Goal: Information Seeking & Learning: Learn about a topic

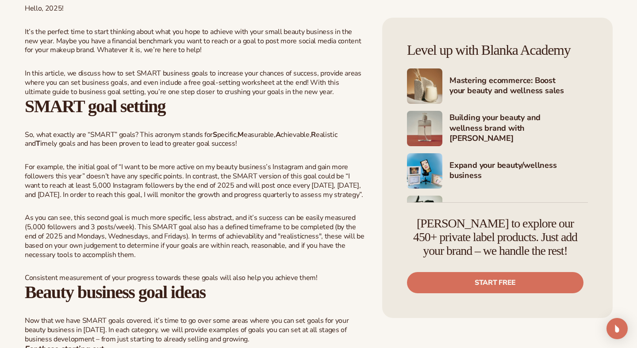
scroll to position [413, 0]
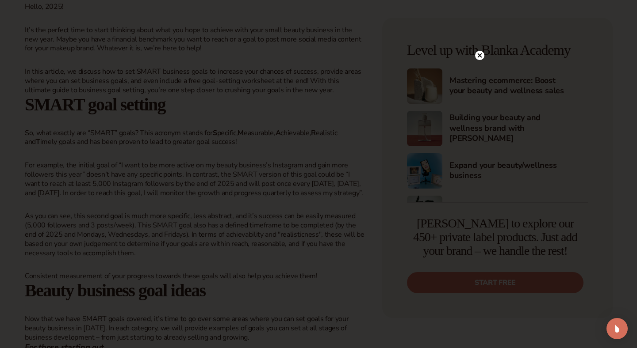
click at [482, 57] on circle at bounding box center [479, 55] width 9 height 9
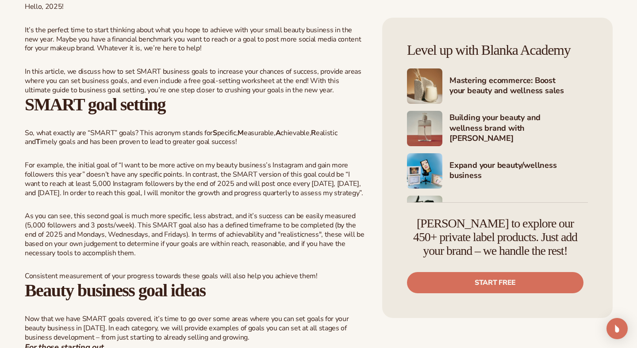
click at [295, 153] on div "SMART goal setting So, what exactly are “SMART” goals? This acronym stands for …" at bounding box center [195, 188] width 340 height 187
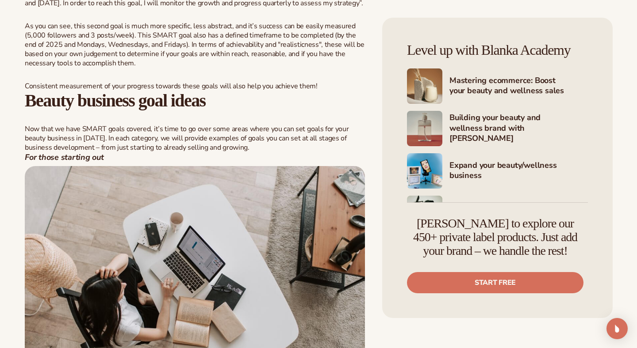
scroll to position [608, 0]
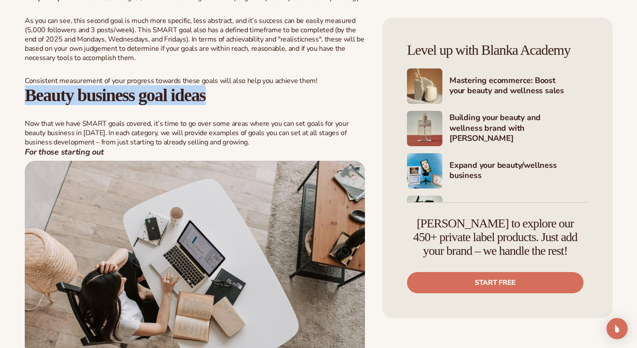
drag, startPoint x: 247, startPoint y: 96, endPoint x: 29, endPoint y: 98, distance: 218.0
click at [29, 98] on b "Beauty business goal ideas" at bounding box center [115, 95] width 181 height 20
copy b "Beauty business goal ideas"
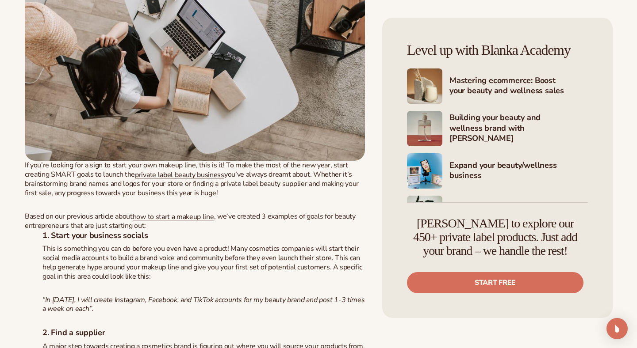
scroll to position [828, 0]
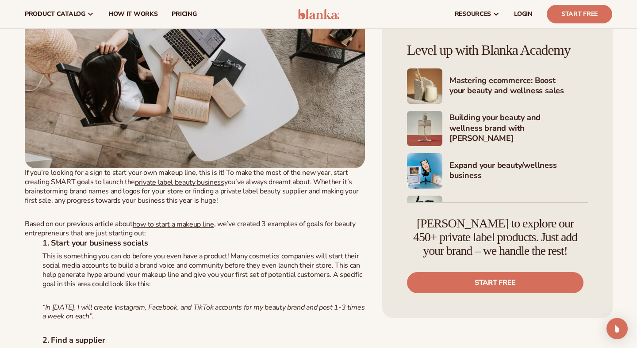
copy b "Beauty business goal ideas"
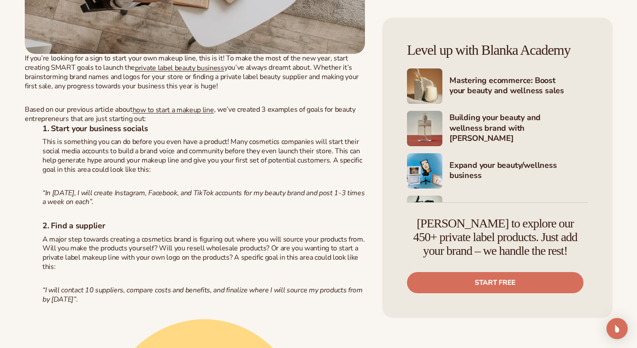
scroll to position [961, 0]
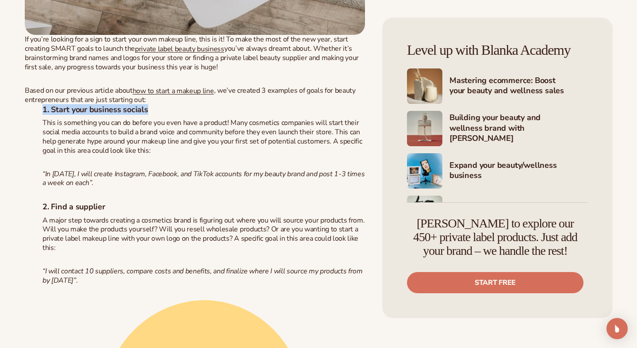
drag, startPoint x: 44, startPoint y: 110, endPoint x: 154, endPoint y: 114, distance: 110.2
click at [154, 114] on h5 "1. Start your business socials" at bounding box center [195, 110] width 340 height 10
copy h5 "1. Start your business socials"
click at [84, 138] on span "This is something you can do before you even have a product! Many cosmetics com…" at bounding box center [201, 136] width 319 height 37
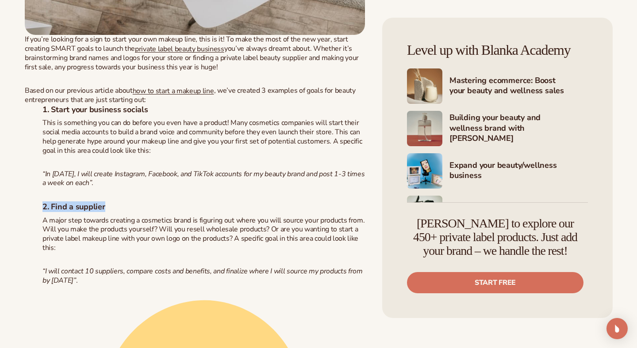
drag, startPoint x: 42, startPoint y: 206, endPoint x: 105, endPoint y: 206, distance: 62.3
click at [105, 206] on h5 "2. Find a supplier" at bounding box center [195, 207] width 340 height 10
copy h5 "2. Find a supplier"
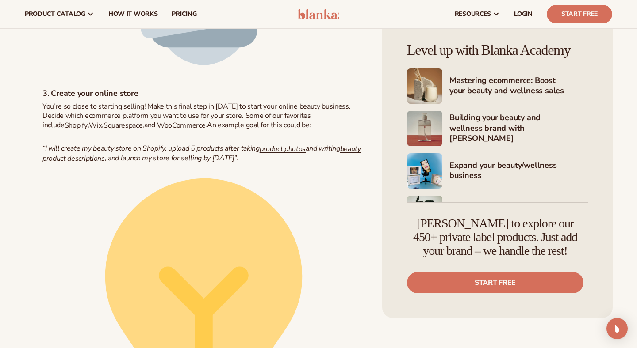
scroll to position [1845, 0]
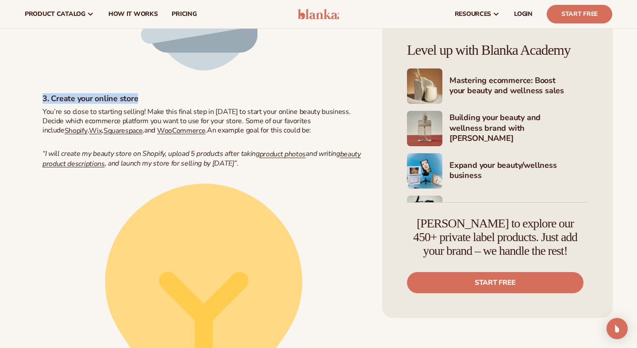
drag, startPoint x: 43, startPoint y: 99, endPoint x: 140, endPoint y: 101, distance: 97.3
click at [140, 101] on h5 "3. Create your online store" at bounding box center [195, 99] width 340 height 10
copy h5 "3. Create your online store"
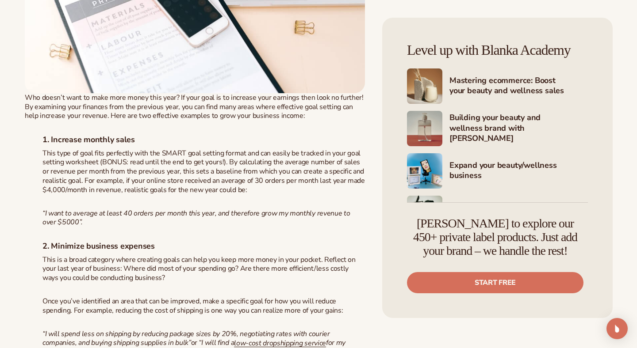
scroll to position [2844, 0]
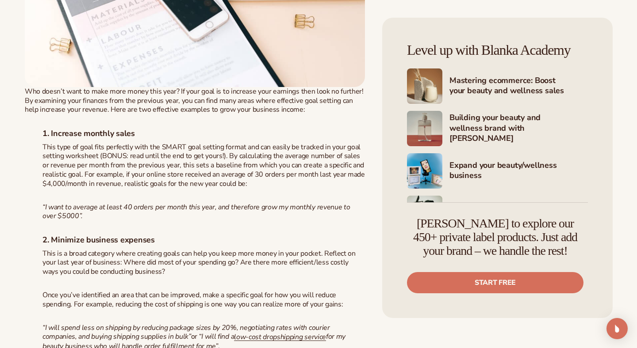
click at [81, 135] on b "1. Increase monthly sales" at bounding box center [88, 133] width 92 height 11
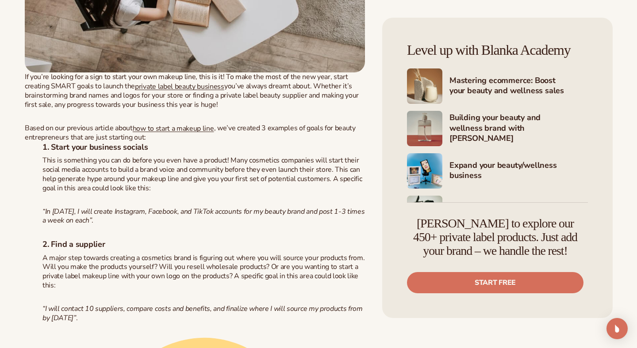
scroll to position [926, 0]
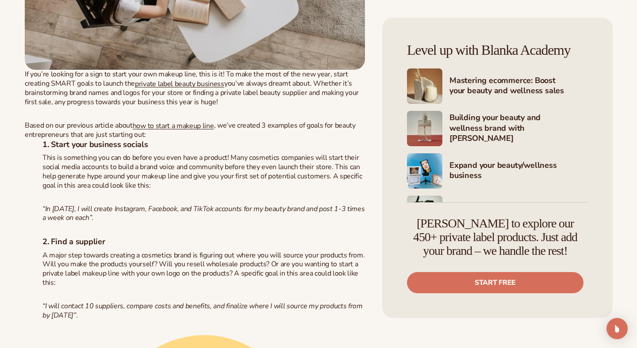
click at [81, 135] on span ", we’ve created 3 examples of goals for beauty entrepreneurs that are just star…" at bounding box center [190, 130] width 331 height 19
click at [134, 126] on span "how to start a makeup line" at bounding box center [173, 126] width 81 height 10
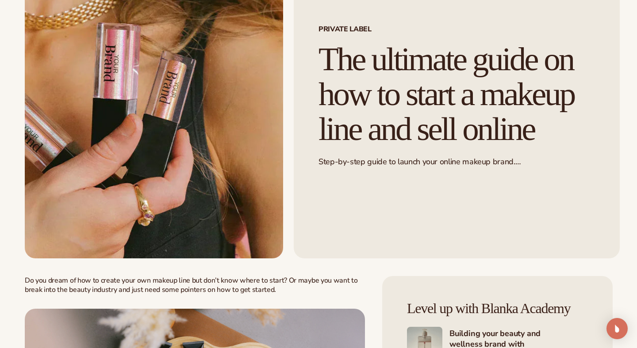
scroll to position [83, 0]
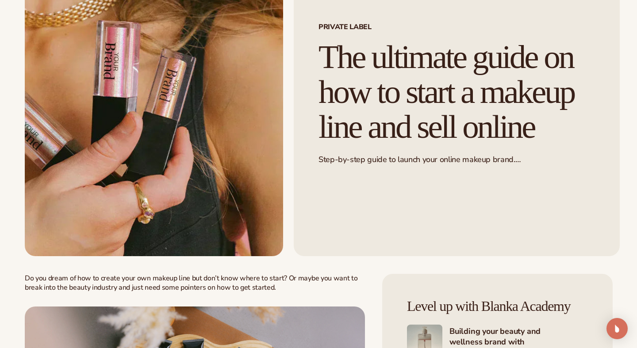
drag, startPoint x: 362, startPoint y: 94, endPoint x: 401, endPoint y: 161, distance: 77.7
click at [401, 144] on h1 "The ultimate guide on how to start a makeup line and sell online" at bounding box center [456, 92] width 276 height 104
copy h1 "how to start a makeup line and sell online"
click at [289, 183] on div "Private label The ultimate guide on how to start a makeup line and sell online …" at bounding box center [451, 114] width 336 height 286
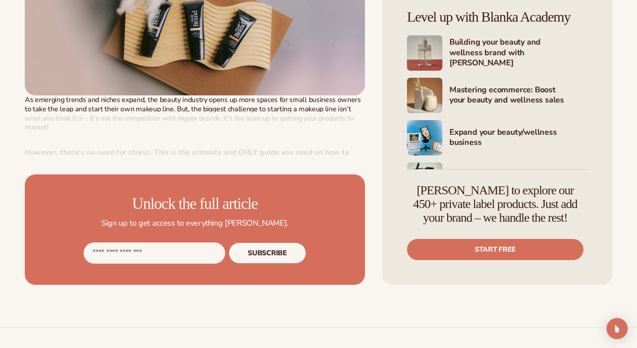
scroll to position [422, 0]
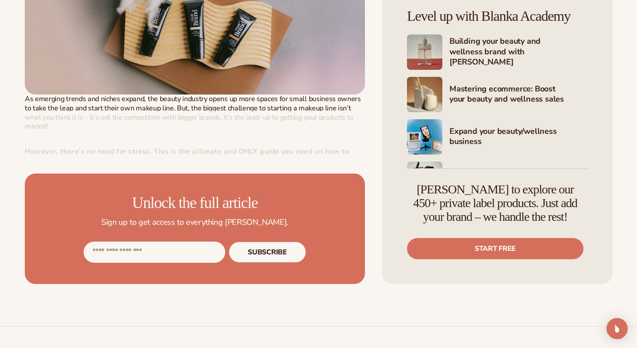
click at [182, 255] on input "Email address" at bounding box center [154, 252] width 141 height 21
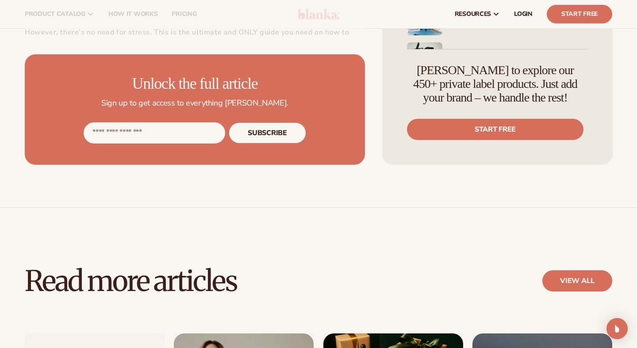
scroll to position [540, 0]
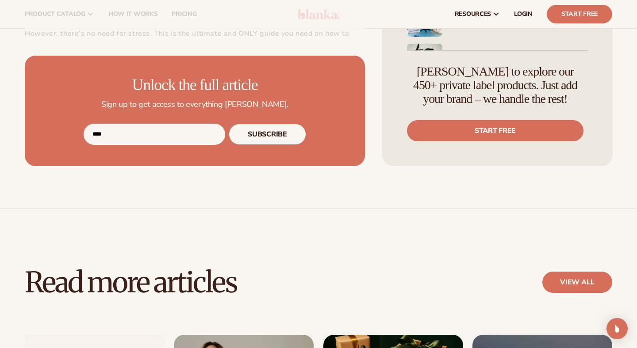
type input "*****"
click at [283, 132] on button "Subscribe" at bounding box center [267, 134] width 77 height 21
type input "**********"
click at [283, 131] on button "Subscribe" at bounding box center [267, 134] width 77 height 21
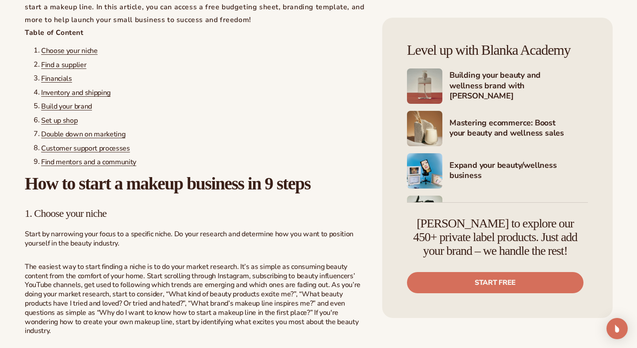
scroll to position [581, 0]
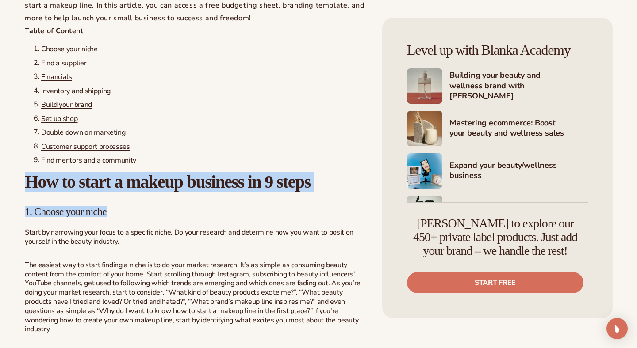
drag, startPoint x: 25, startPoint y: 173, endPoint x: 113, endPoint y: 222, distance: 100.3
copy div "How to start a makeup business in 9 steps 1. Choose your niche"
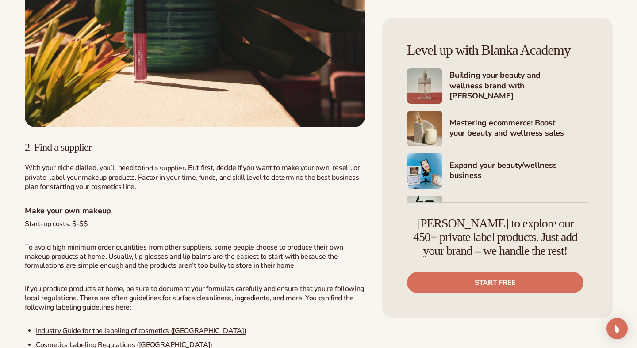
scroll to position [1163, 0]
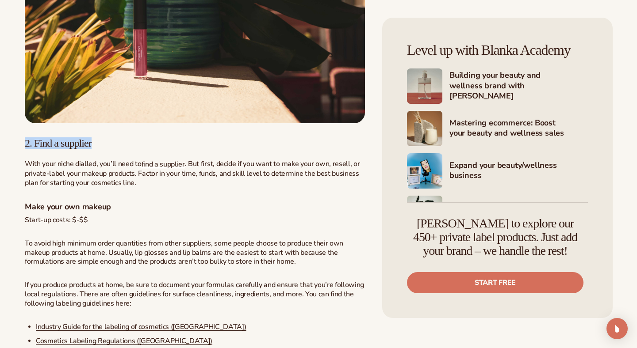
drag, startPoint x: 24, startPoint y: 156, endPoint x: 101, endPoint y: 156, distance: 76.5
click at [101, 149] on h3 "2. Find a supplier" at bounding box center [195, 143] width 340 height 11
copy span "2. Find a supplier"
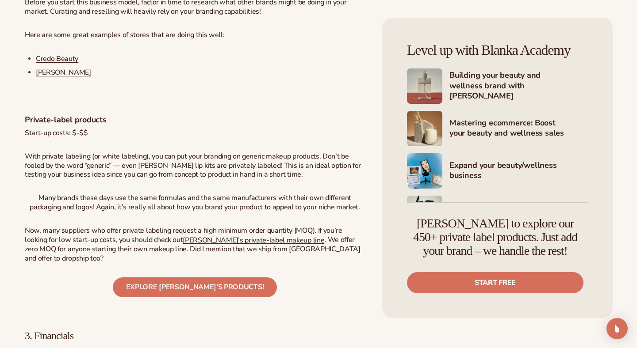
scroll to position [1684, 0]
click at [51, 290] on div "Explore [PERSON_NAME]’s products!" at bounding box center [195, 287] width 340 height 20
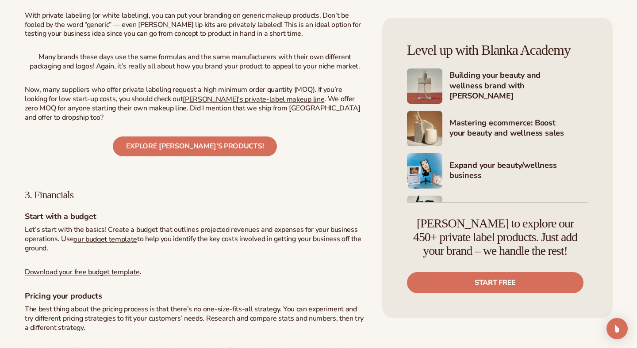
scroll to position [1830, 0]
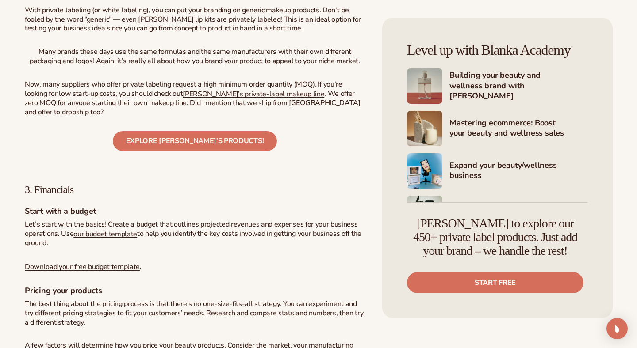
click at [57, 195] on span "3. Financials" at bounding box center [49, 189] width 49 height 11
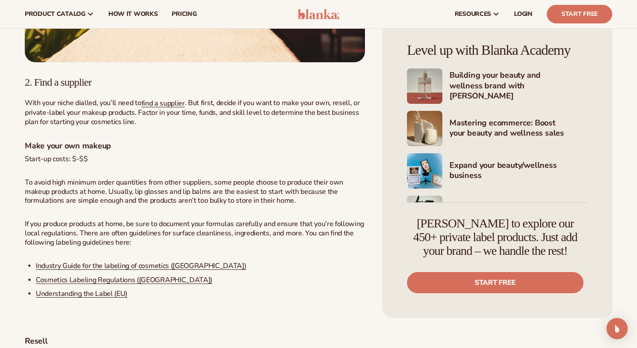
scroll to position [1216, 0]
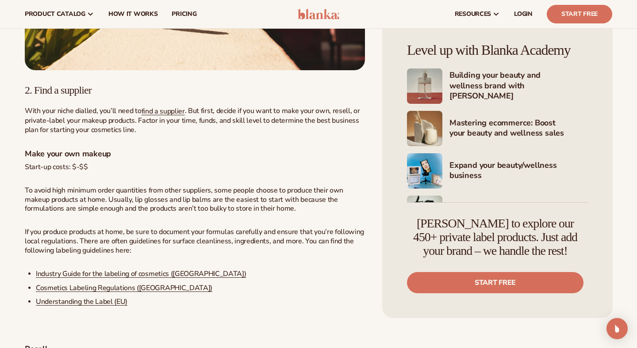
click at [57, 159] on span "Make your own makeup" at bounding box center [68, 154] width 86 height 11
drag, startPoint x: 88, startPoint y: 180, endPoint x: 25, endPoint y: 170, distance: 63.6
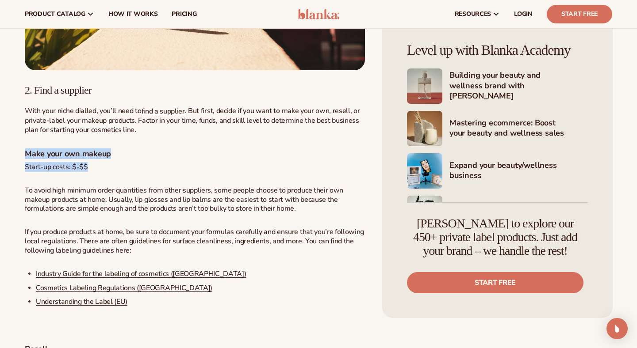
copy div "Make your own makeup Start-up costs: $-$$"
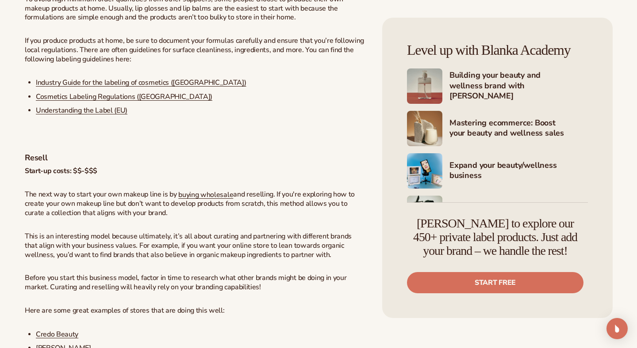
scroll to position [1416, 0]
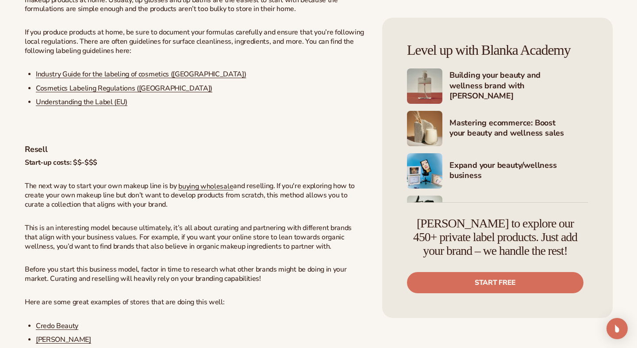
click at [30, 155] on span "Resell" at bounding box center [36, 149] width 23 height 11
copy div "Resell"
click at [90, 168] on strong "Start-up costs: $$-$$$" at bounding box center [61, 163] width 73 height 10
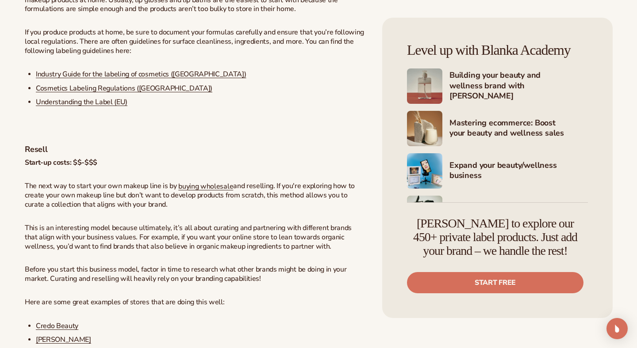
click at [90, 168] on strong "Start-up costs: $$-$$$" at bounding box center [61, 163] width 73 height 10
click at [97, 168] on p "Start-up costs: $$-$$$" at bounding box center [195, 162] width 340 height 9
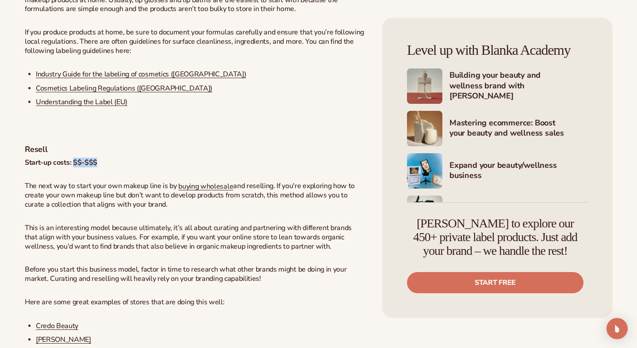
drag, startPoint x: 97, startPoint y: 176, endPoint x: 73, endPoint y: 176, distance: 24.3
click at [73, 168] on p "Start-up costs: $$-$$$" at bounding box center [195, 162] width 340 height 9
copy div "$$-$$$"
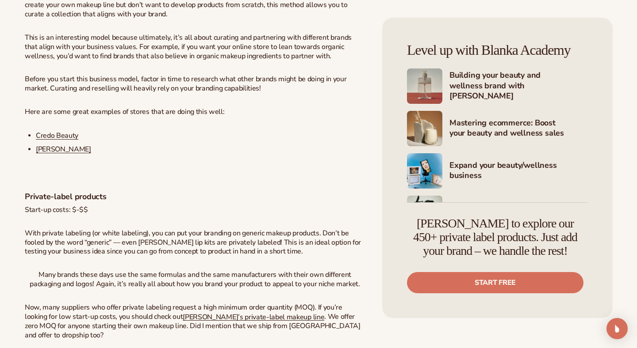
scroll to position [1607, 0]
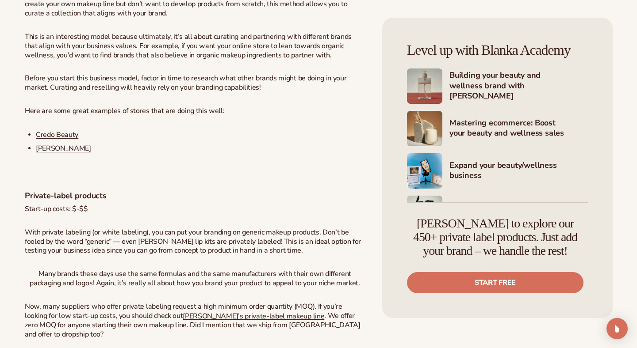
click at [83, 201] on span "Private-label products" at bounding box center [66, 196] width 82 height 11
copy div "Private-label products"
drag, startPoint x: 72, startPoint y: 224, endPoint x: 88, endPoint y: 222, distance: 15.7
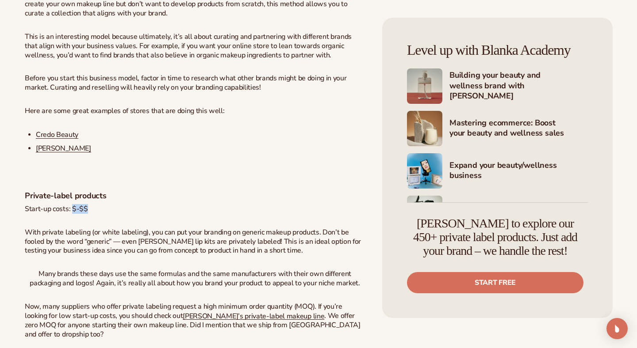
click at [88, 214] on p "Start-up costs: $-$$" at bounding box center [195, 209] width 340 height 9
copy span "$-$$"
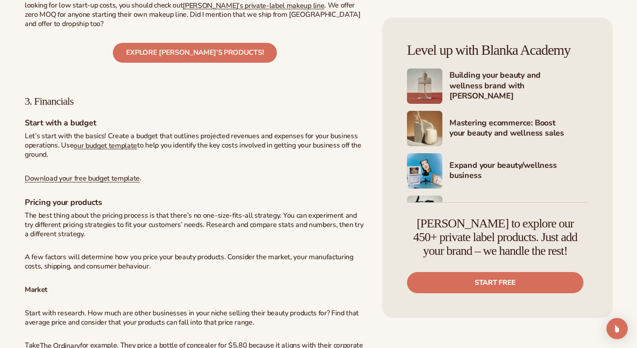
scroll to position [1930, 0]
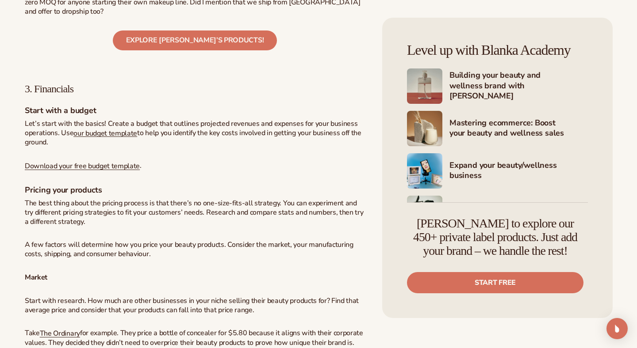
click at [66, 95] on span "3. Financials" at bounding box center [49, 88] width 49 height 11
copy div "3. Financials"
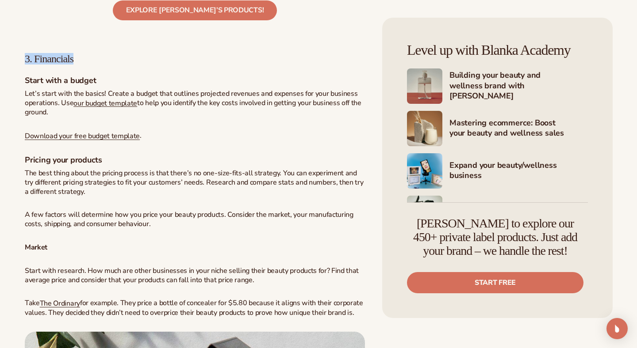
scroll to position [1976, 0]
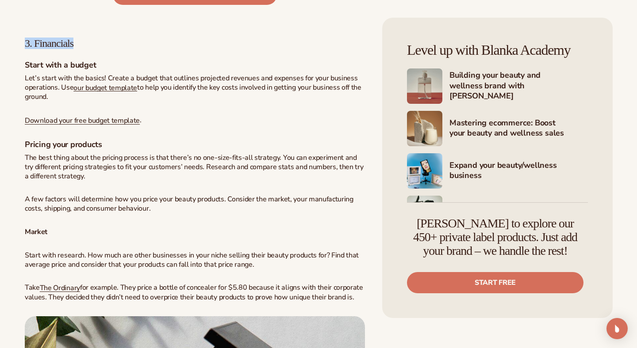
click at [59, 70] on span "Start with a budget" at bounding box center [60, 65] width 71 height 11
copy div "Start with a budget"
click at [61, 150] on span "Pricing your products" at bounding box center [63, 144] width 77 height 11
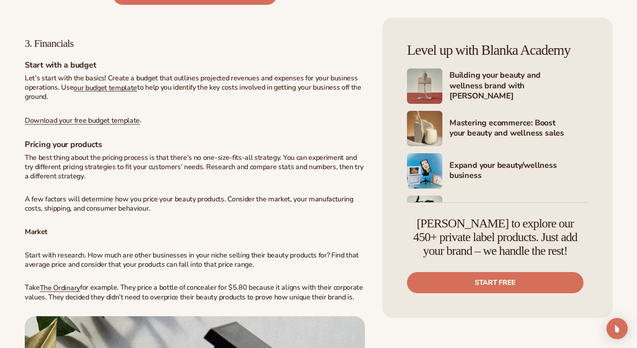
click at [61, 150] on span "Pricing your products" at bounding box center [63, 144] width 77 height 11
copy div "Pricing your products"
click at [36, 237] on strong "Market" at bounding box center [36, 232] width 23 height 10
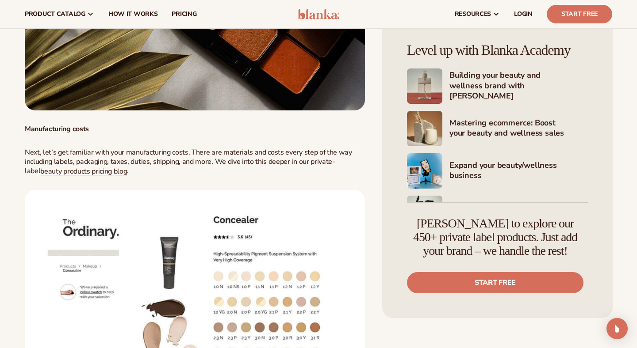
scroll to position [2363, 0]
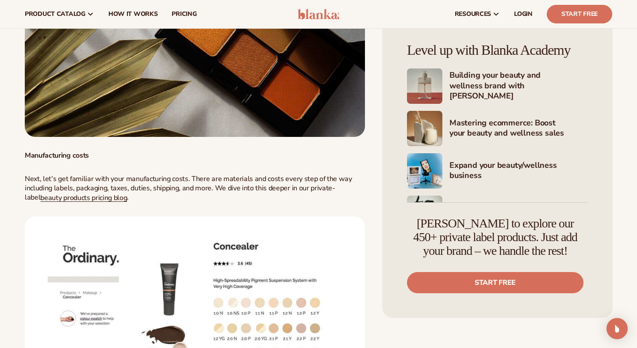
click at [61, 160] on strong "Manufacturing costs" at bounding box center [57, 156] width 64 height 10
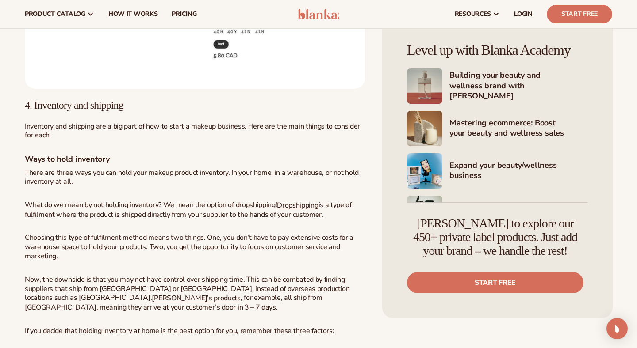
scroll to position [2746, 0]
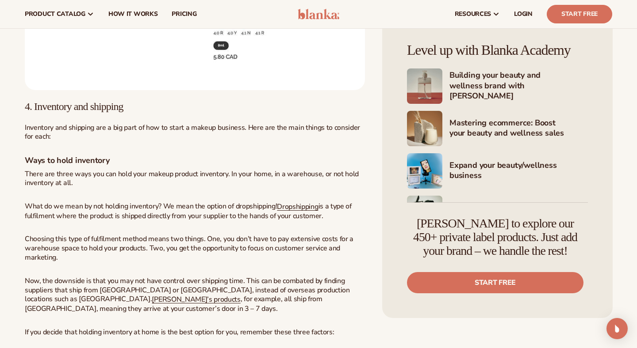
click at [117, 112] on span "4. Inventory and shipping" at bounding box center [74, 106] width 99 height 11
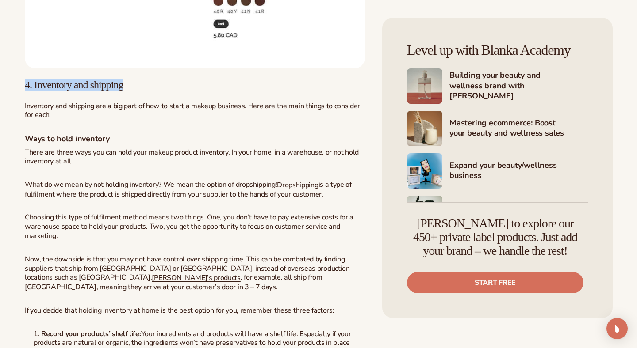
scroll to position [2805, 0]
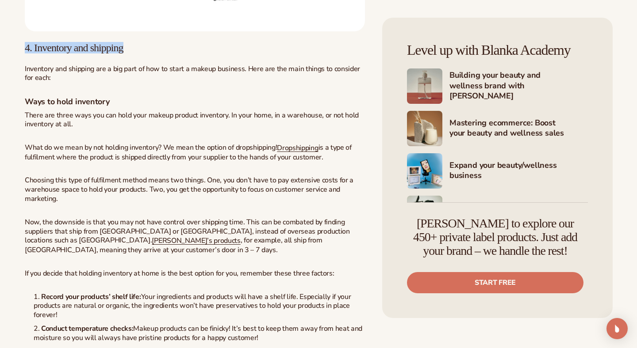
click at [153, 227] on span "Now, the downside is that you may not have control over shipping time. This can…" at bounding box center [187, 232] width 325 height 28
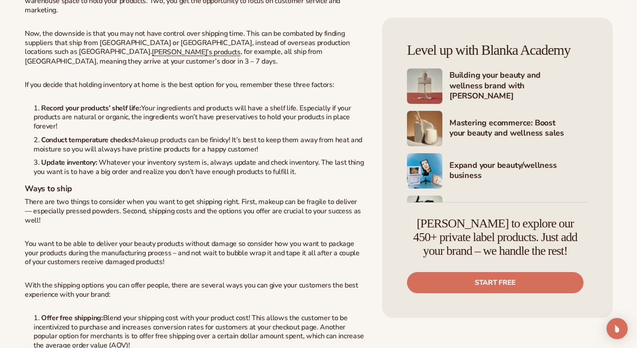
scroll to position [2994, 0]
drag, startPoint x: 35, startPoint y: 114, endPoint x: 138, endPoint y: 111, distance: 102.6
click at [138, 111] on li "Record your products’ shelf life: Your ingredients and products will have a she…" at bounding box center [199, 116] width 331 height 27
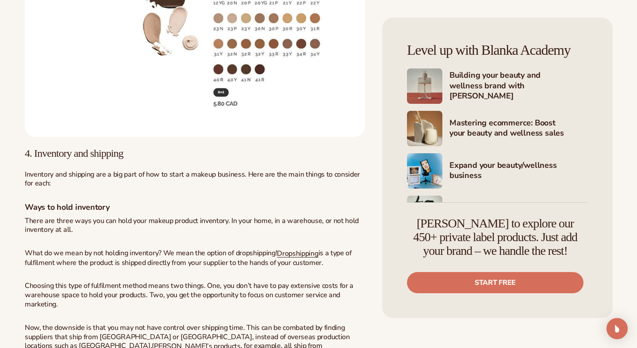
scroll to position [2707, 0]
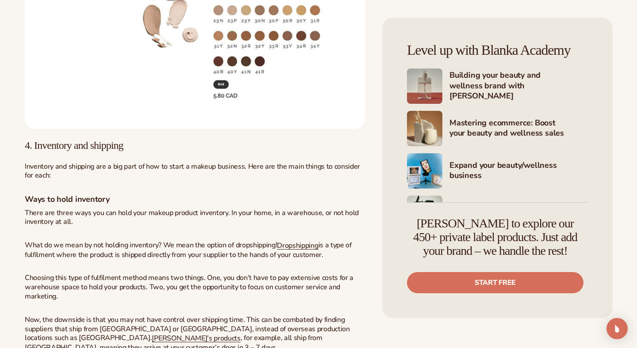
click at [123, 150] on span "4. Inventory and shipping" at bounding box center [74, 145] width 99 height 11
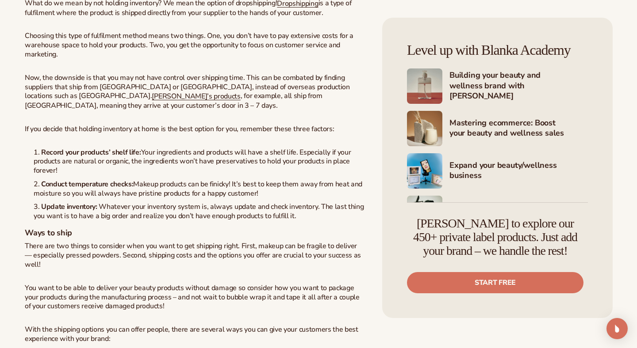
scroll to position [2957, 0]
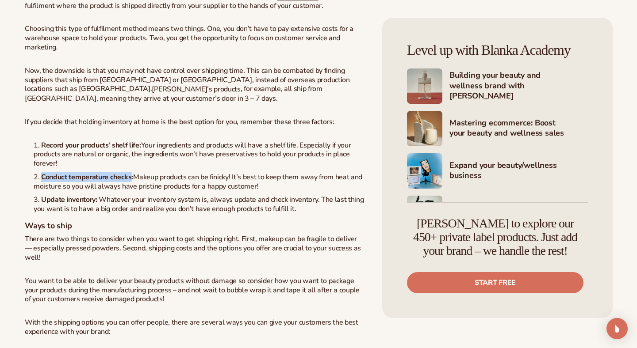
drag, startPoint x: 129, startPoint y: 183, endPoint x: 29, endPoint y: 184, distance: 99.9
click at [29, 184] on ol "Record your products’ shelf life: Your ingredients and products will have a she…" at bounding box center [195, 177] width 340 height 73
drag, startPoint x: 42, startPoint y: 205, endPoint x: 92, endPoint y: 203, distance: 50.0
click at [93, 204] on strong "Update inventory:" at bounding box center [69, 200] width 56 height 10
drag, startPoint x: 128, startPoint y: 182, endPoint x: 42, endPoint y: 183, distance: 86.2
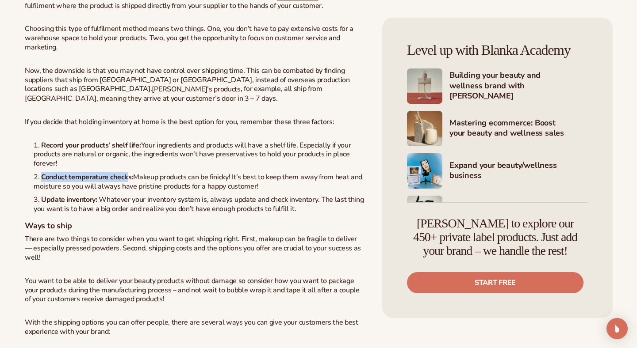
click at [42, 182] on strong "Conduct temperature checks:" at bounding box center [87, 177] width 92 height 10
click at [317, 191] on li "Conduct temperature checks: Makeup products can be finicky! It’s best to keep t…" at bounding box center [199, 182] width 331 height 19
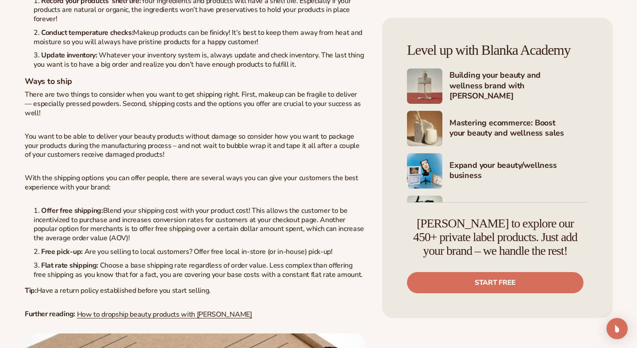
scroll to position [3102, 0]
click at [61, 86] on span "Ways to ship" at bounding box center [48, 81] width 47 height 11
drag, startPoint x: 42, startPoint y: 217, endPoint x: 101, endPoint y: 216, distance: 59.7
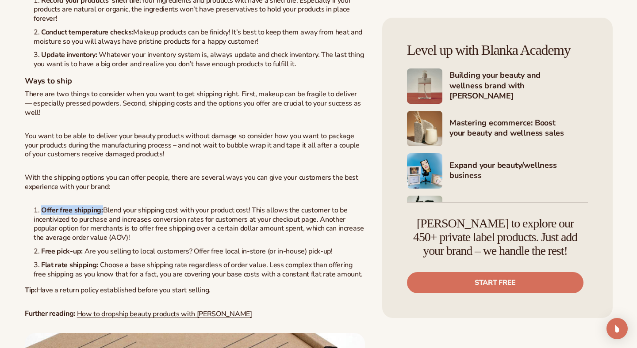
click at [101, 215] on strong "Offer free shipping:" at bounding box center [72, 211] width 62 height 10
click at [113, 223] on span "Blend your shipping cost with your product cost! This allows the customer to be…" at bounding box center [199, 224] width 330 height 37
drag, startPoint x: 42, startPoint y: 215, endPoint x: 248, endPoint y: 214, distance: 206.0
click at [248, 214] on li "Offer free shipping: Blend your shipping cost with your product cost! This allo…" at bounding box center [199, 224] width 331 height 37
drag, startPoint x: 41, startPoint y: 259, endPoint x: 80, endPoint y: 255, distance: 38.6
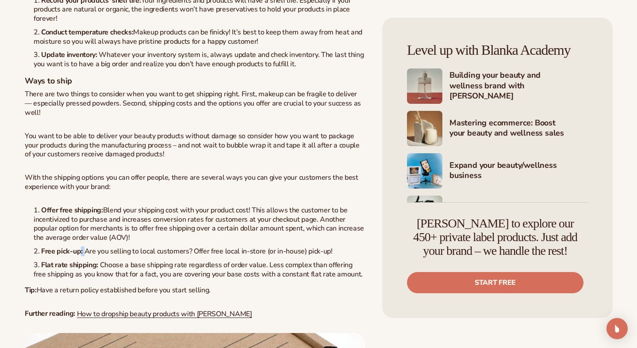
click at [80, 255] on strong "Free pick-up:" at bounding box center [62, 252] width 42 height 10
drag, startPoint x: 42, startPoint y: 257, endPoint x: 80, endPoint y: 255, distance: 39.0
click at [80, 255] on strong "Free pick-up:" at bounding box center [62, 252] width 42 height 10
drag, startPoint x: 43, startPoint y: 270, endPoint x: 97, endPoint y: 267, distance: 54.0
click at [97, 267] on strong "Flat rate shipping:" at bounding box center [69, 265] width 57 height 10
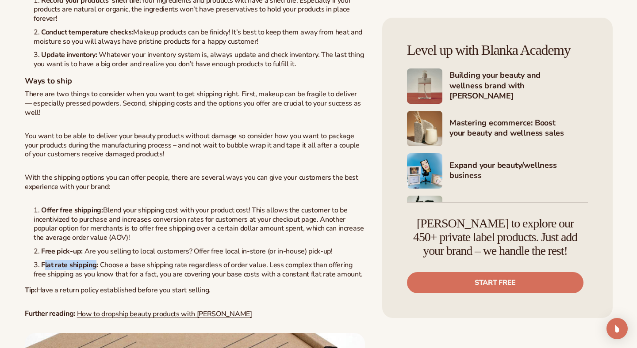
click at [93, 279] on span "Choose a base shipping rate regardless of order value. Less complex than offeri…" at bounding box center [198, 269] width 329 height 19
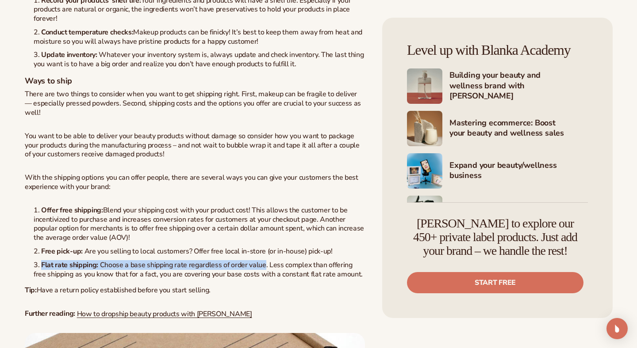
drag, startPoint x: 41, startPoint y: 270, endPoint x: 262, endPoint y: 269, distance: 221.5
click at [262, 269] on li "Flat rate shipping: Choose a base shipping rate regardless of order value. Less…" at bounding box center [199, 270] width 331 height 19
click at [344, 130] on div "Table of Content Choose your niche Find a supplier Financials Inventory and shi…" at bounding box center [195, 287] width 340 height 5564
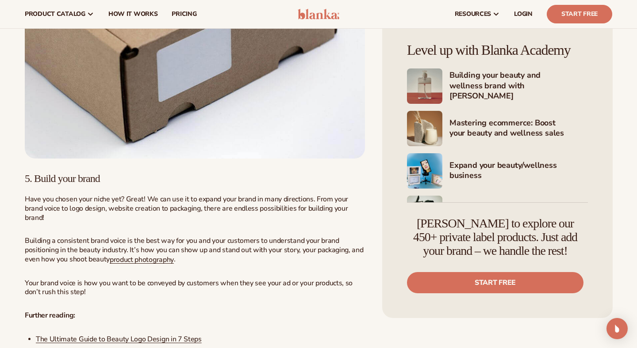
scroll to position [3487, 0]
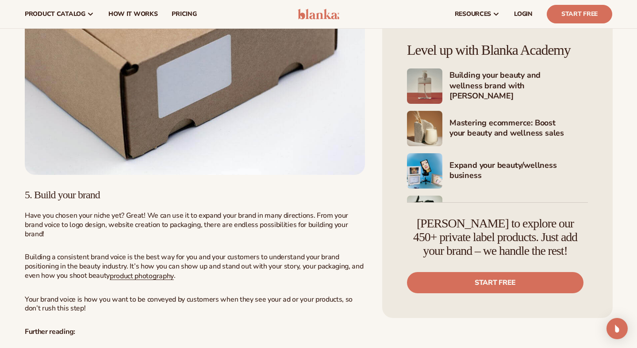
click at [93, 201] on span "5. Build your brand" at bounding box center [62, 194] width 75 height 11
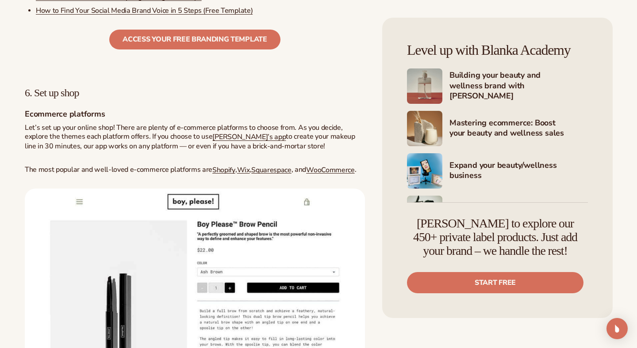
scroll to position [3857, 0]
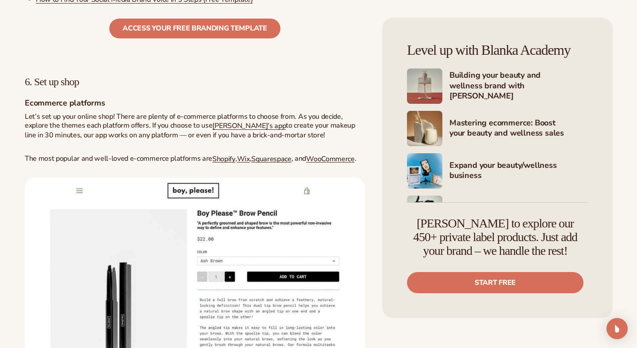
click at [66, 88] on span "6. Set up shop" at bounding box center [52, 81] width 54 height 11
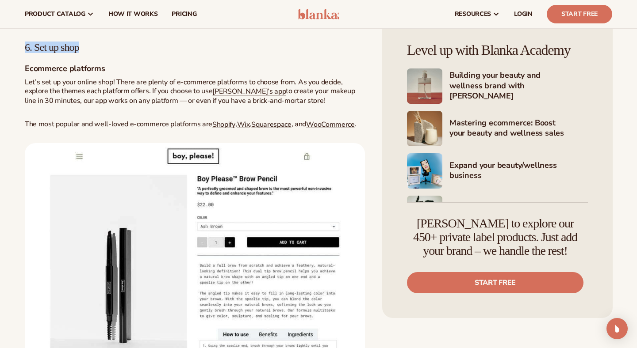
scroll to position [3889, 0]
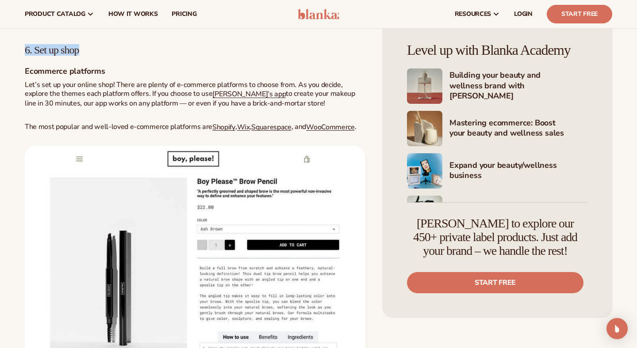
click at [91, 76] on span "Ecommerce platforms" at bounding box center [65, 71] width 80 height 11
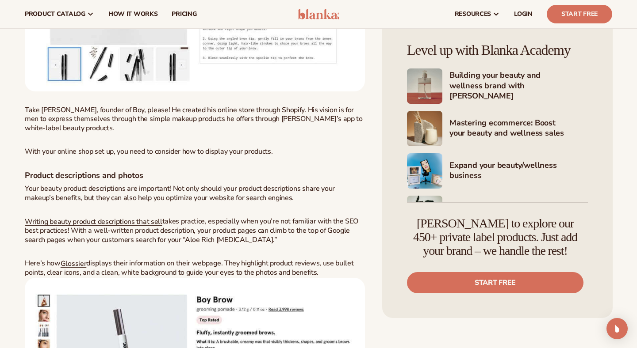
scroll to position [4213, 0]
click at [115, 181] on span "Product descriptions and photos" at bounding box center [84, 176] width 118 height 11
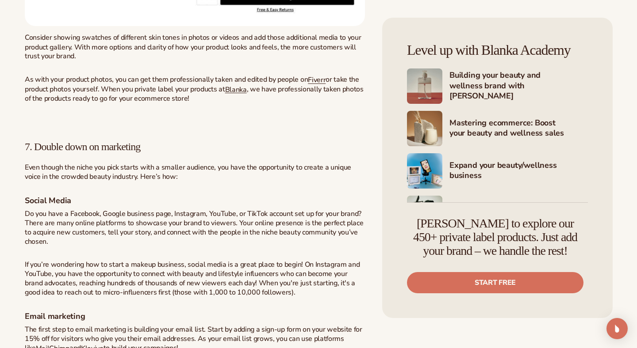
scroll to position [4706, 0]
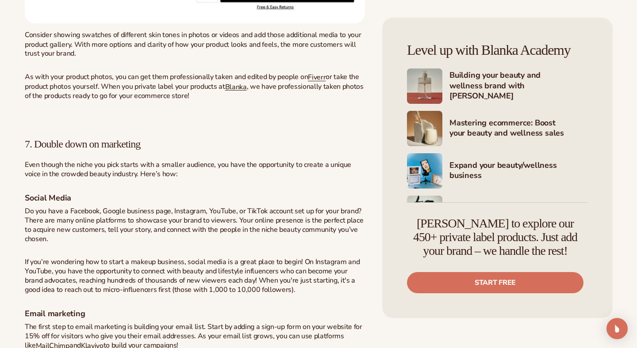
click at [125, 150] on span "7. Double down on marketing" at bounding box center [82, 143] width 115 height 11
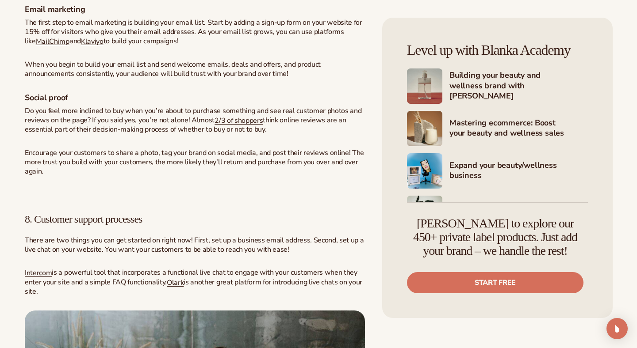
scroll to position [5012, 0]
click at [99, 224] on span "8. Customer support processes" at bounding box center [83, 218] width 117 height 11
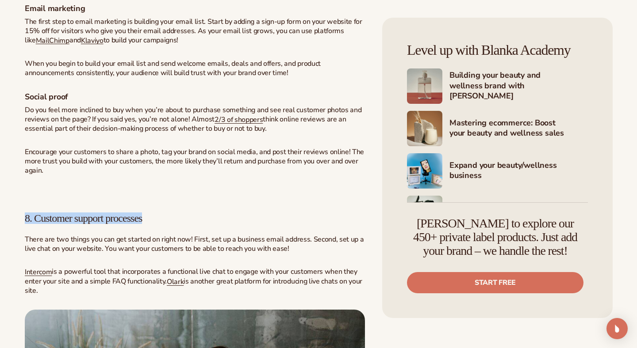
click at [259, 166] on span "Encourage your customers to share a photo, tag your brand on social media, and …" at bounding box center [194, 161] width 339 height 28
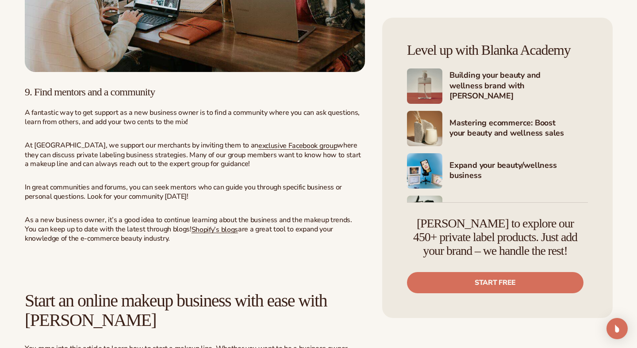
scroll to position [5469, 0]
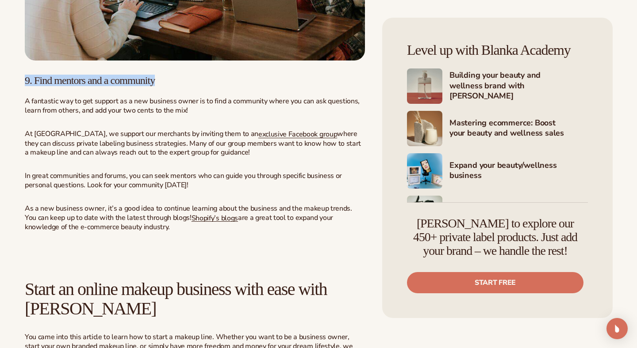
drag, startPoint x: 171, startPoint y: 91, endPoint x: 25, endPoint y: 89, distance: 145.9
click at [25, 86] on span "9. Find mentors and a community" at bounding box center [90, 80] width 130 height 11
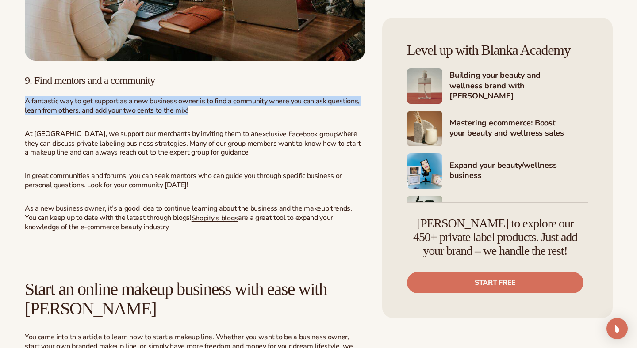
click at [146, 86] on span "9. Find mentors and a community" at bounding box center [90, 80] width 130 height 11
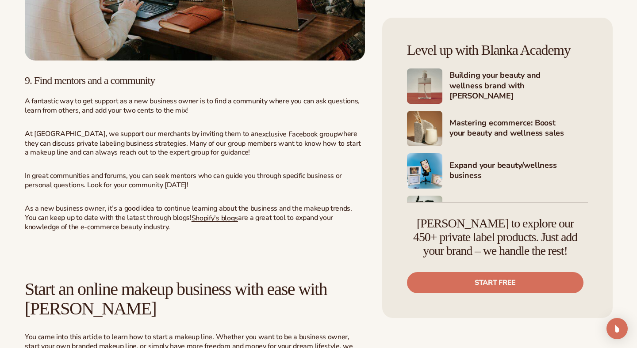
click at [146, 86] on span "9. Find mentors and a community" at bounding box center [90, 80] width 130 height 11
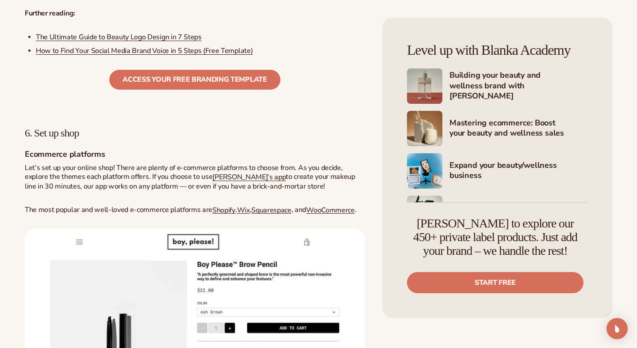
scroll to position [3815, 0]
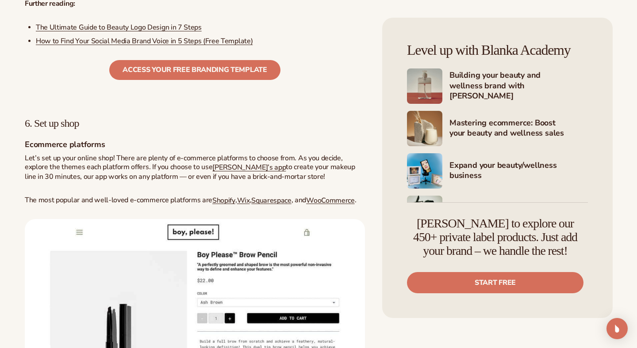
click at [76, 129] on span "6. Set up shop" at bounding box center [52, 123] width 54 height 11
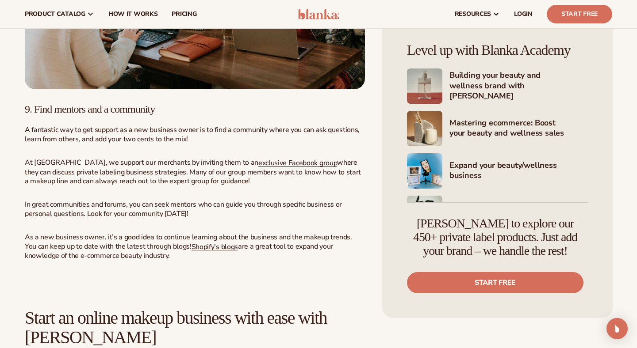
scroll to position [5448, 0]
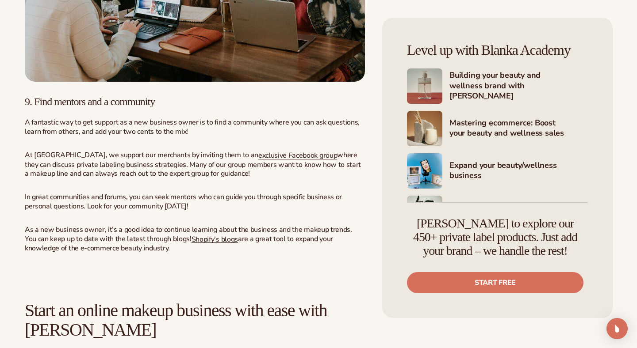
click at [329, 107] on h3 "9. Find mentors and a community" at bounding box center [195, 101] width 340 height 11
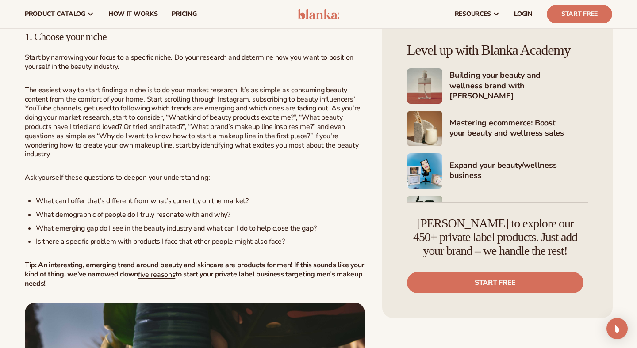
scroll to position [752, 0]
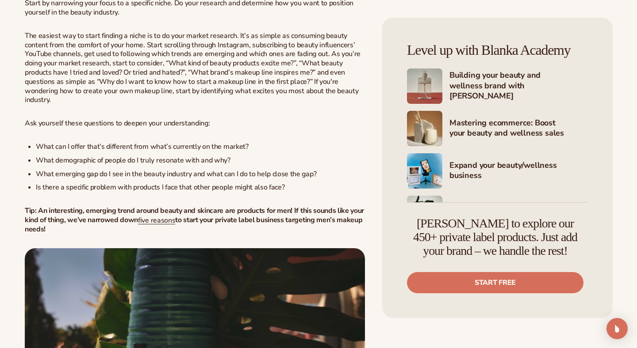
scroll to position [812, 0]
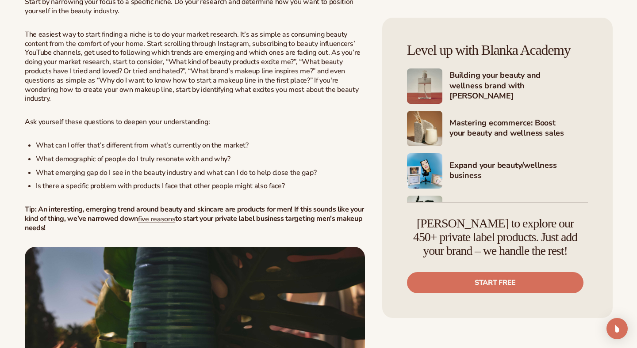
click at [57, 127] on span "Ask yourself these questions to deepen your understanding:" at bounding box center [117, 122] width 185 height 10
click at [48, 150] on span "What can I offer that’s different from what’s currently on the market?" at bounding box center [142, 146] width 213 height 10
click at [80, 103] on p "The easiest way to start finding a niche is to do your market research. It’s as…" at bounding box center [195, 66] width 340 height 73
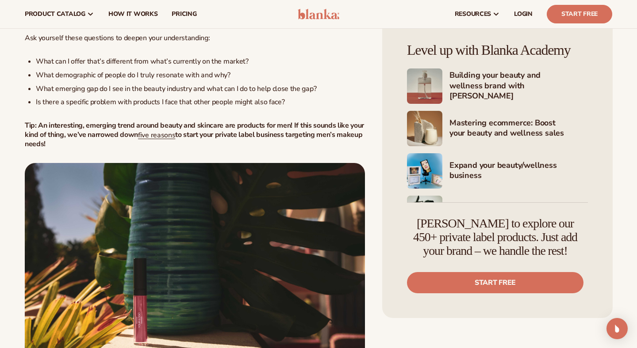
scroll to position [895, 0]
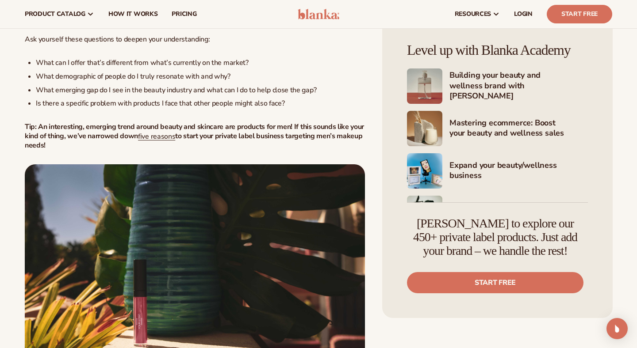
click at [267, 95] on span "What emerging gap do I see in the beauty industry and what can I do to help clo…" at bounding box center [176, 90] width 280 height 10
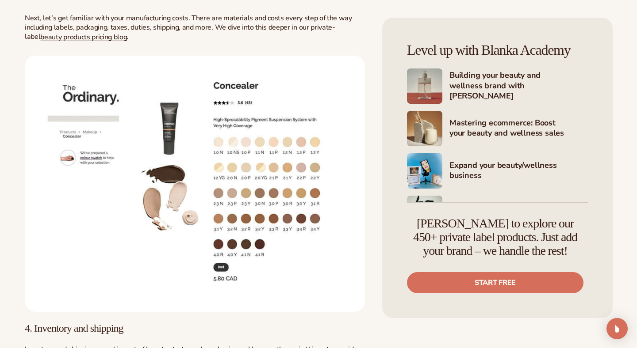
scroll to position [2525, 0]
click at [194, 172] on img at bounding box center [195, 183] width 340 height 256
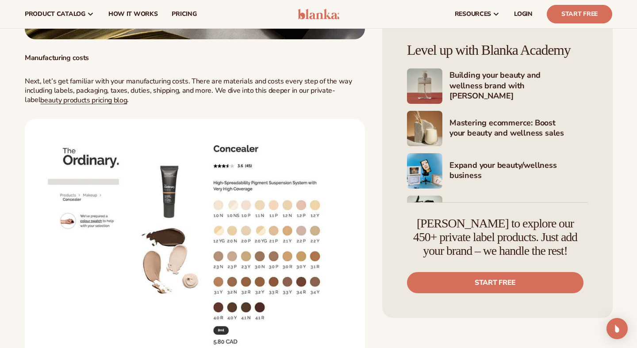
scroll to position [2460, 0]
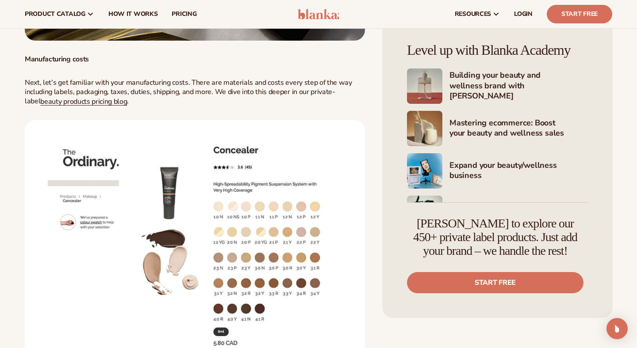
click at [217, 105] on p "Next, let’s get familiar with your manufacturing costs. There are materials and…" at bounding box center [195, 92] width 340 height 28
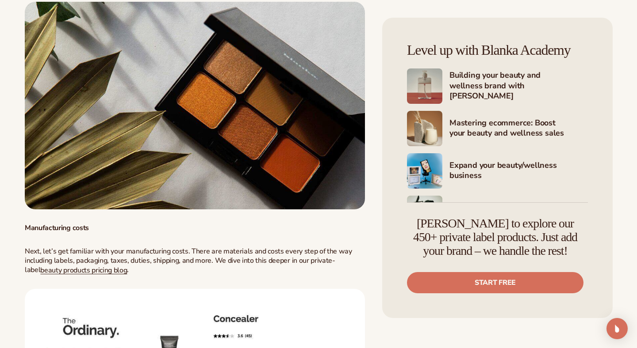
scroll to position [2291, 0]
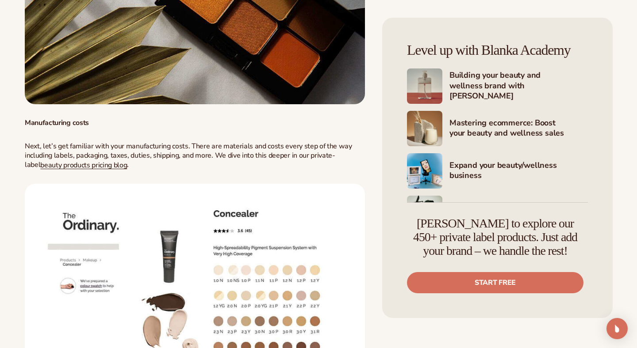
scroll to position [2396, 0]
click at [303, 127] on p "Manufacturing costs" at bounding box center [195, 122] width 340 height 9
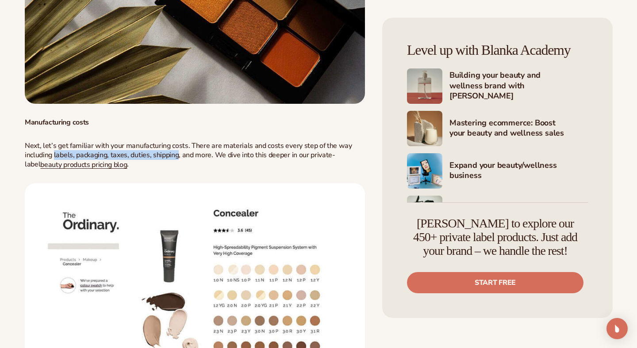
drag, startPoint x: 54, startPoint y: 162, endPoint x: 178, endPoint y: 159, distance: 123.8
click at [178, 159] on span "Next, let’s get familiar with your manufacturing costs. There are materials and…" at bounding box center [188, 155] width 327 height 28
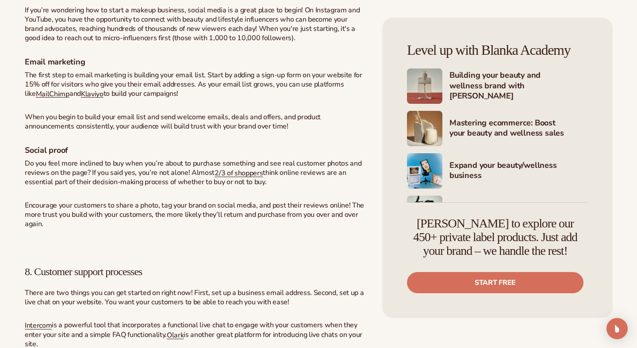
scroll to position [4963, 0]
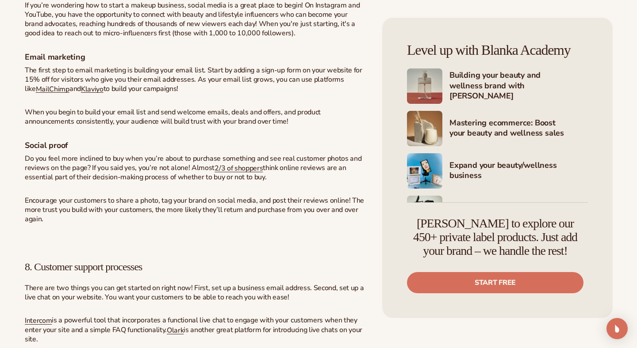
click at [196, 183] on span "think online reviews are an essential part of their decision-making process of …" at bounding box center [185, 172] width 321 height 19
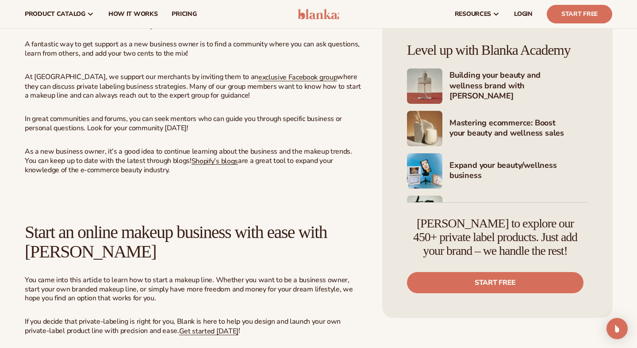
scroll to position [5526, 0]
